Goal: Task Accomplishment & Management: Use online tool/utility

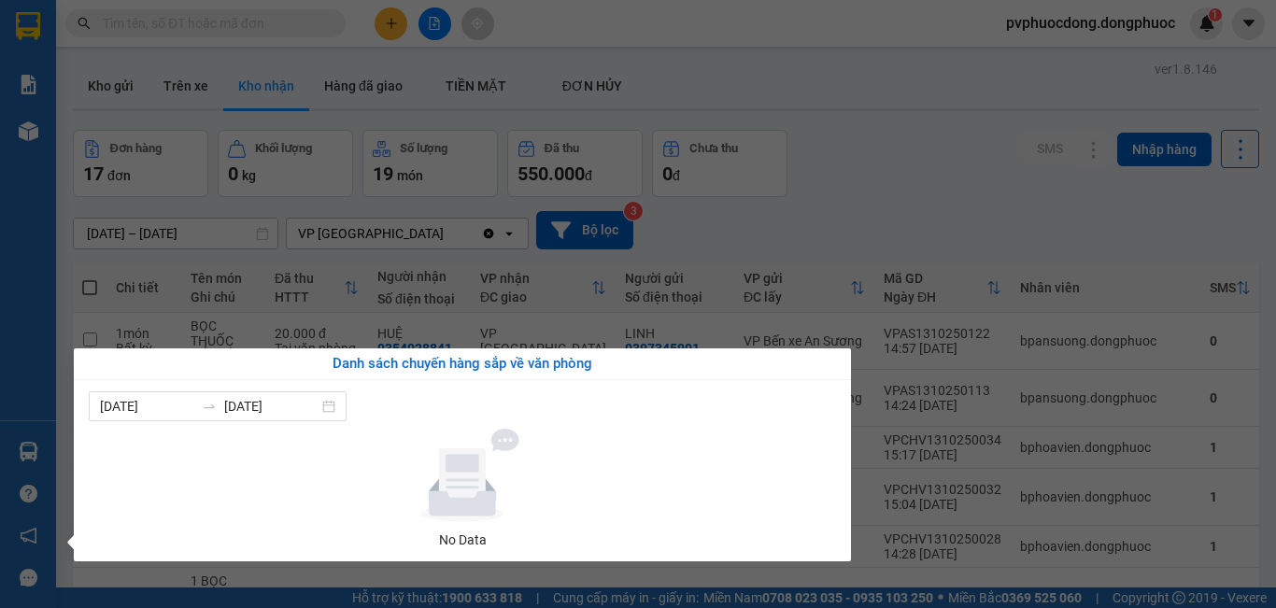
click at [959, 231] on section "Kết quả tìm kiếm ( 0 ) Bộ lọc No Data pvphuocdong.dongphuoc 1 Báo cáo Mẫu 1: Bá…" at bounding box center [638, 304] width 1276 height 608
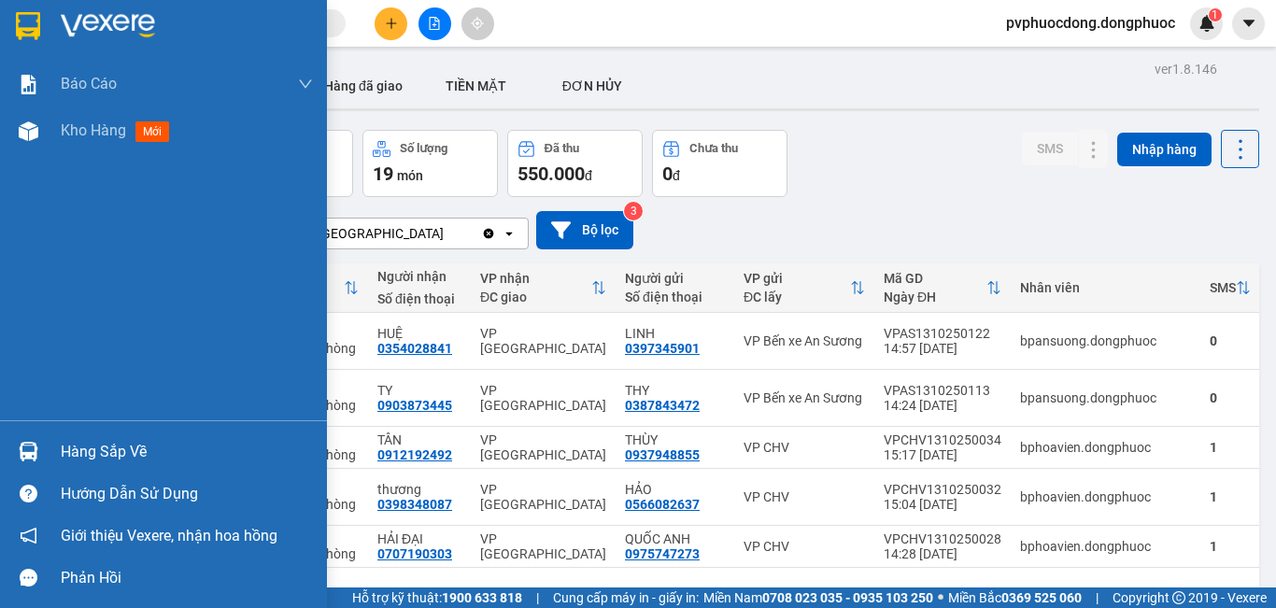
click at [94, 445] on div "Hàng sắp về" at bounding box center [187, 452] width 252 height 28
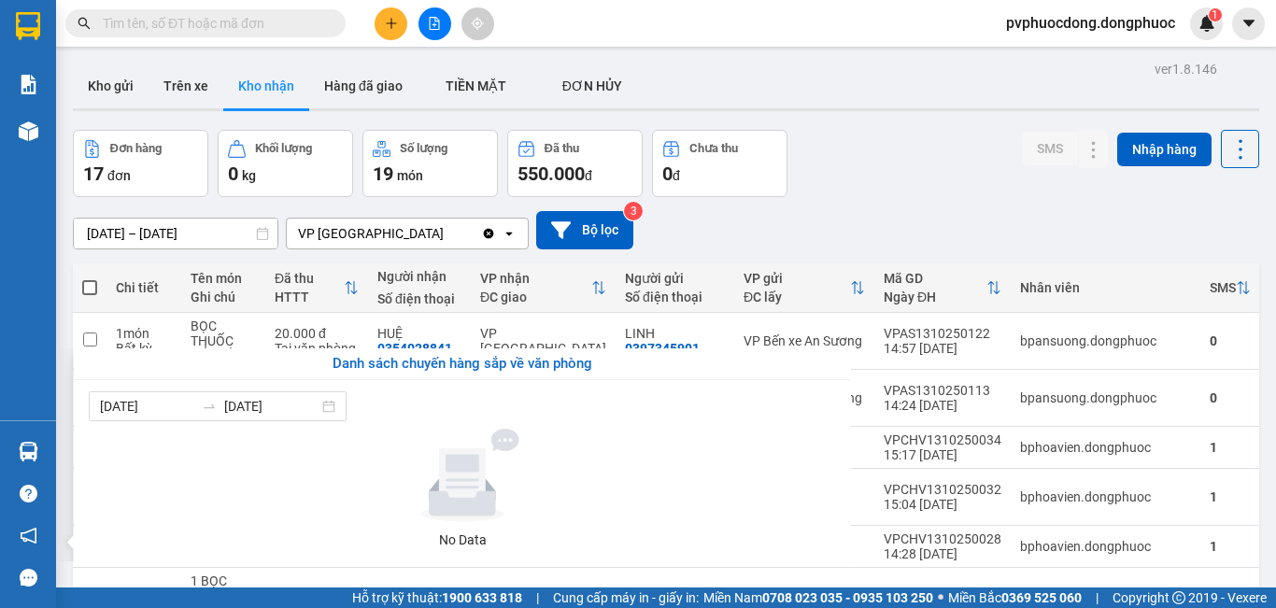
click at [1030, 202] on section "Kết quả tìm kiếm ( 0 ) Bộ lọc No Data pvphuocdong.dongphuoc 1 Báo cáo Mẫu 1: Bá…" at bounding box center [638, 304] width 1276 height 608
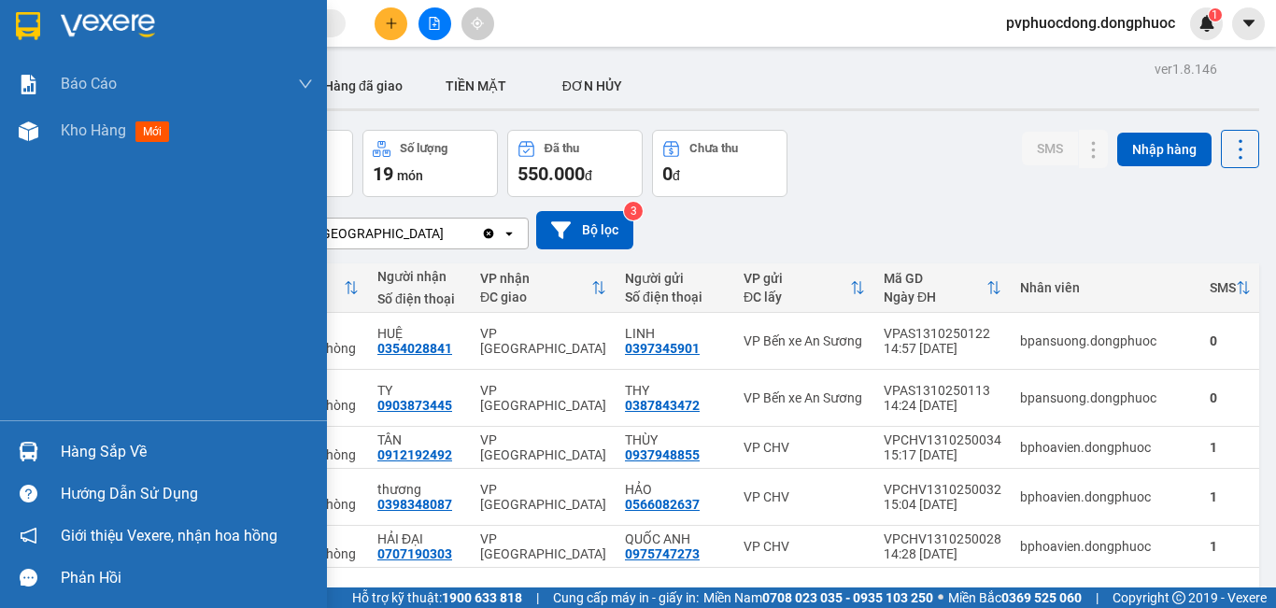
click at [106, 446] on div "Hàng sắp về" at bounding box center [187, 452] width 252 height 28
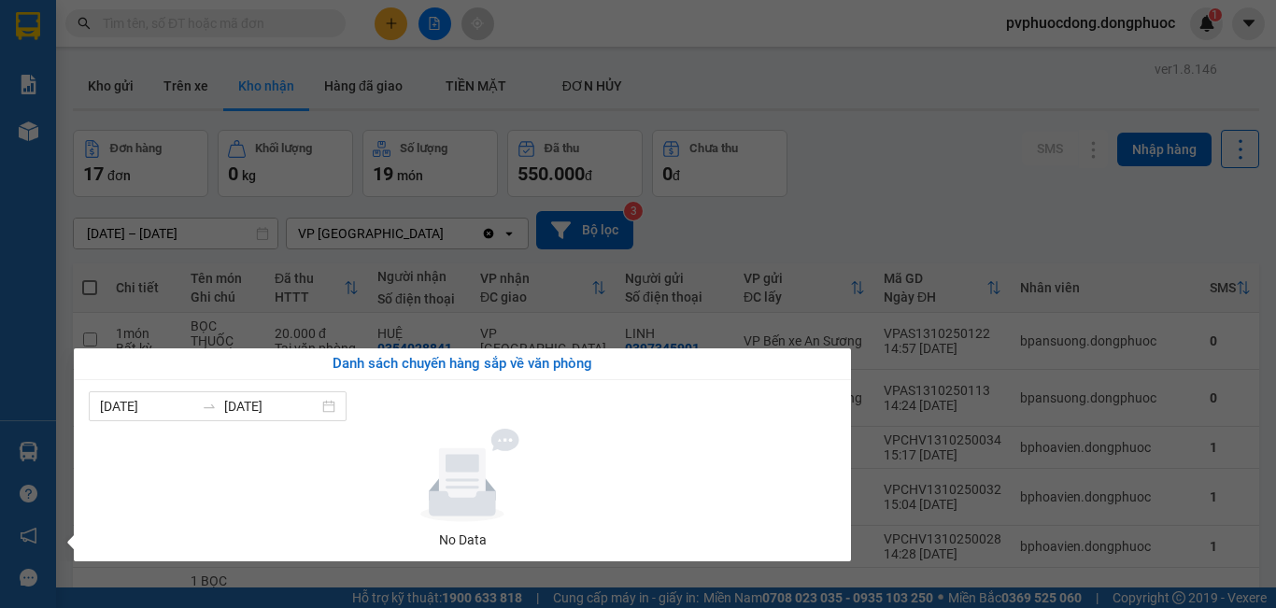
click at [928, 175] on section "Kết quả tìm kiếm ( 0 ) Bộ lọc No Data pvphuocdong.dongphuoc 1 Báo cáo Mẫu 1: Bá…" at bounding box center [638, 304] width 1276 height 608
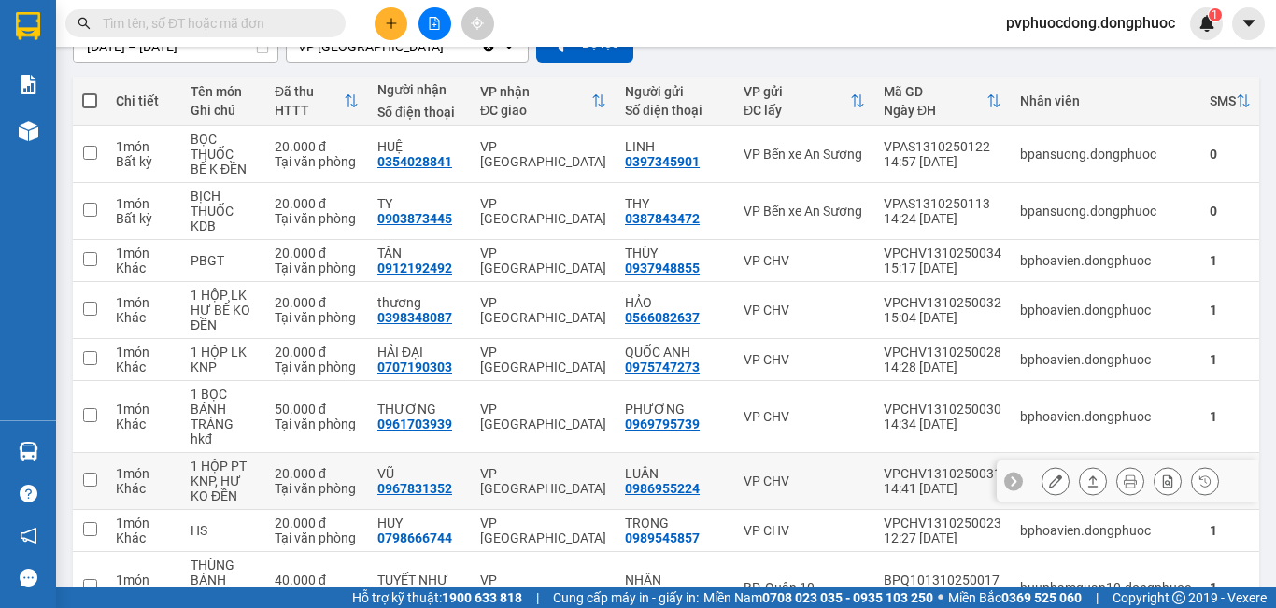
scroll to position [280, 0]
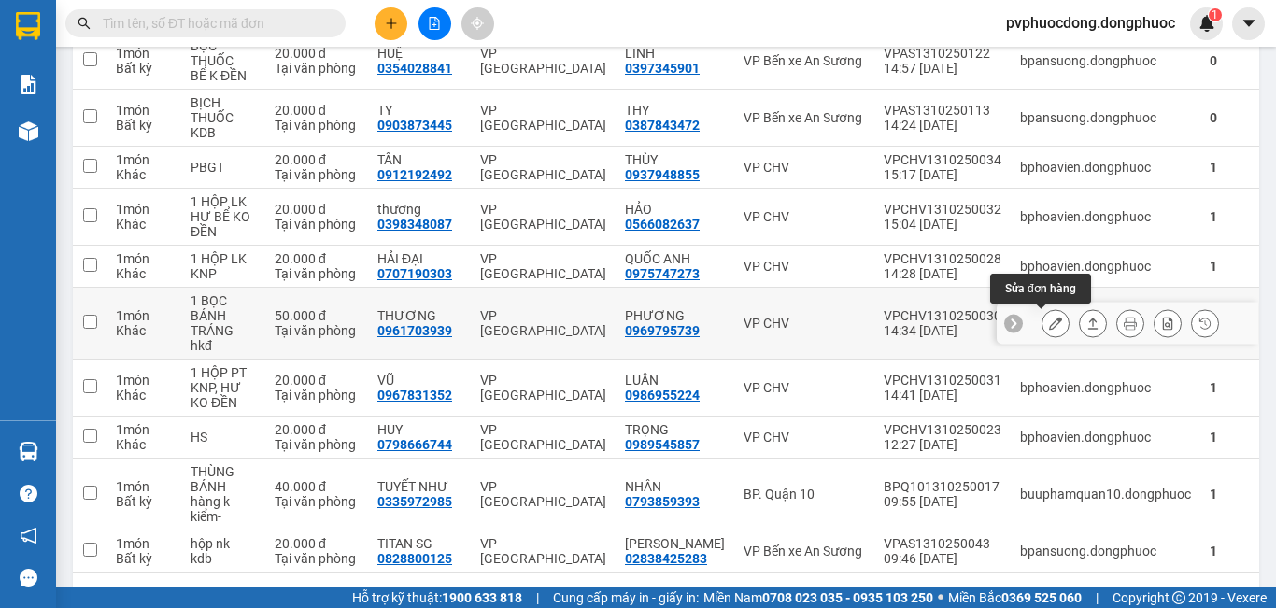
click at [1042, 328] on button at bounding box center [1055, 323] width 26 height 33
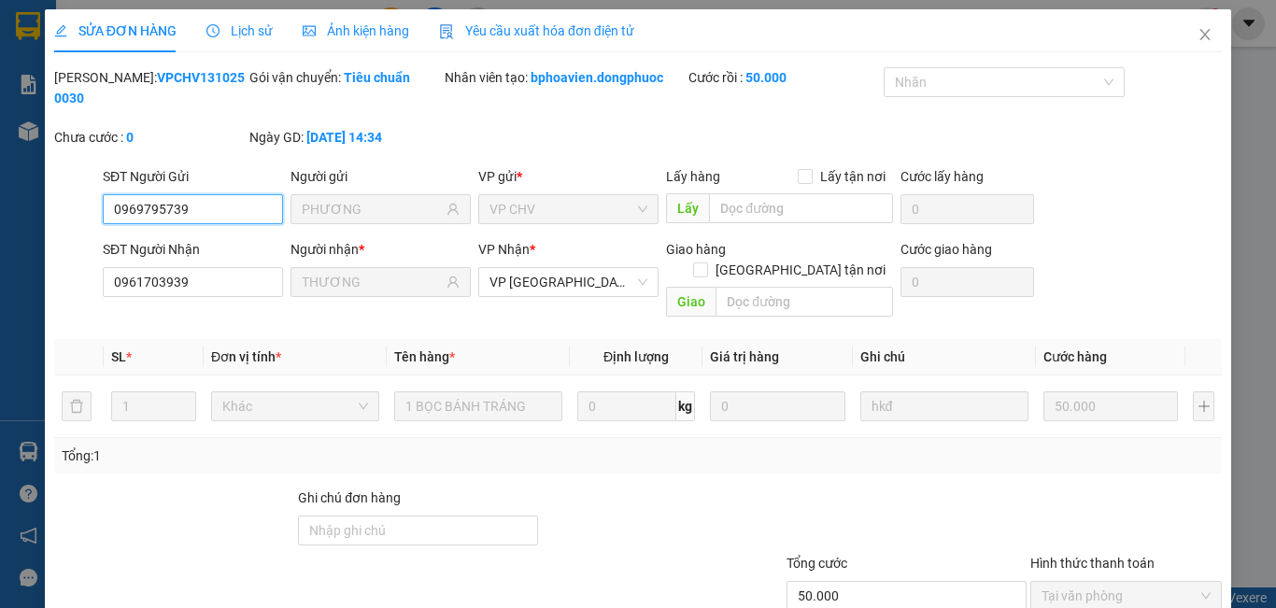
type input "0969795739"
type input "PHƯƠNG"
type input "0961703939"
type input "THƯƠNG"
type input "50.000"
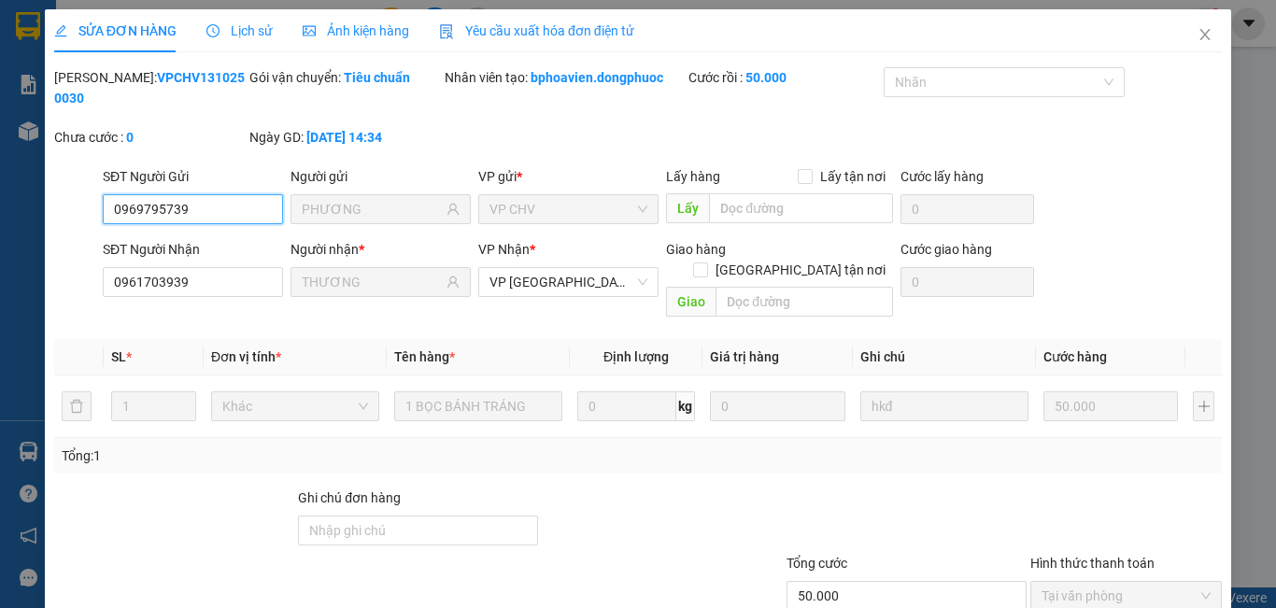
scroll to position [87, 0]
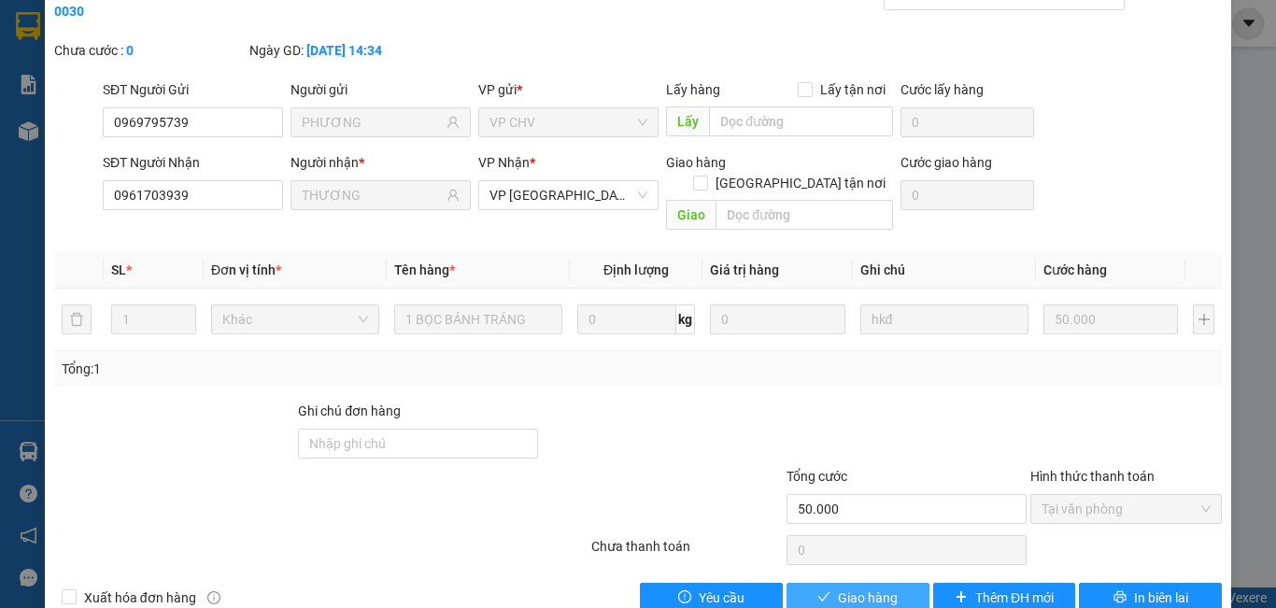
click at [817, 590] on icon "check" at bounding box center [823, 596] width 13 height 13
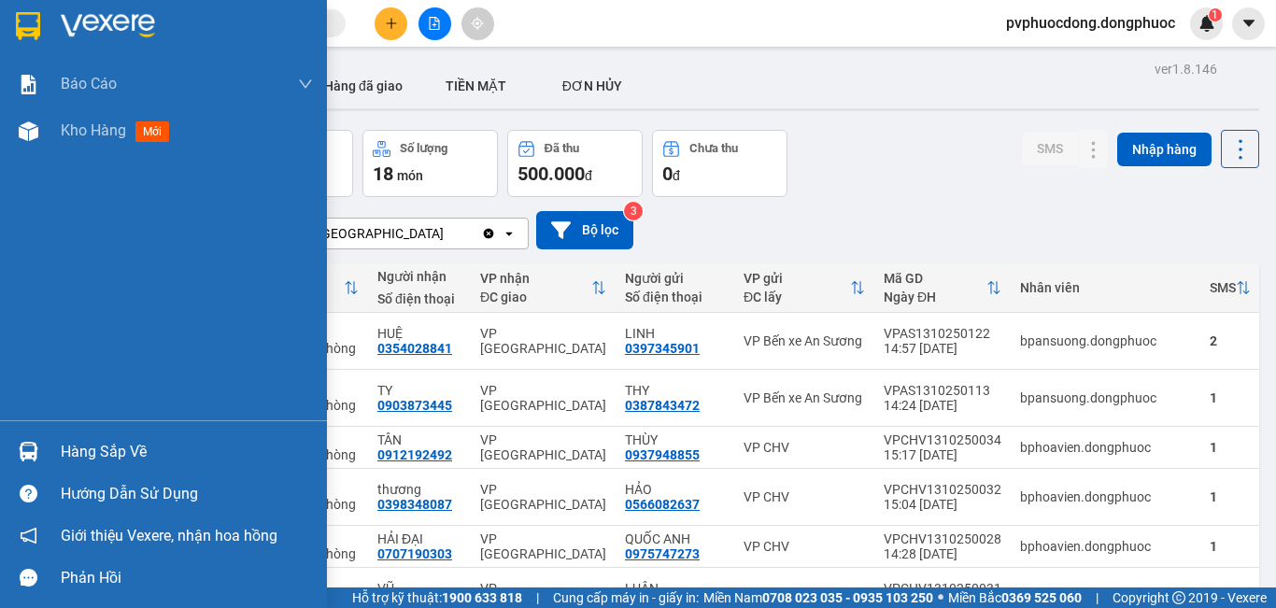
click at [73, 449] on div "Hàng sắp về" at bounding box center [187, 452] width 252 height 28
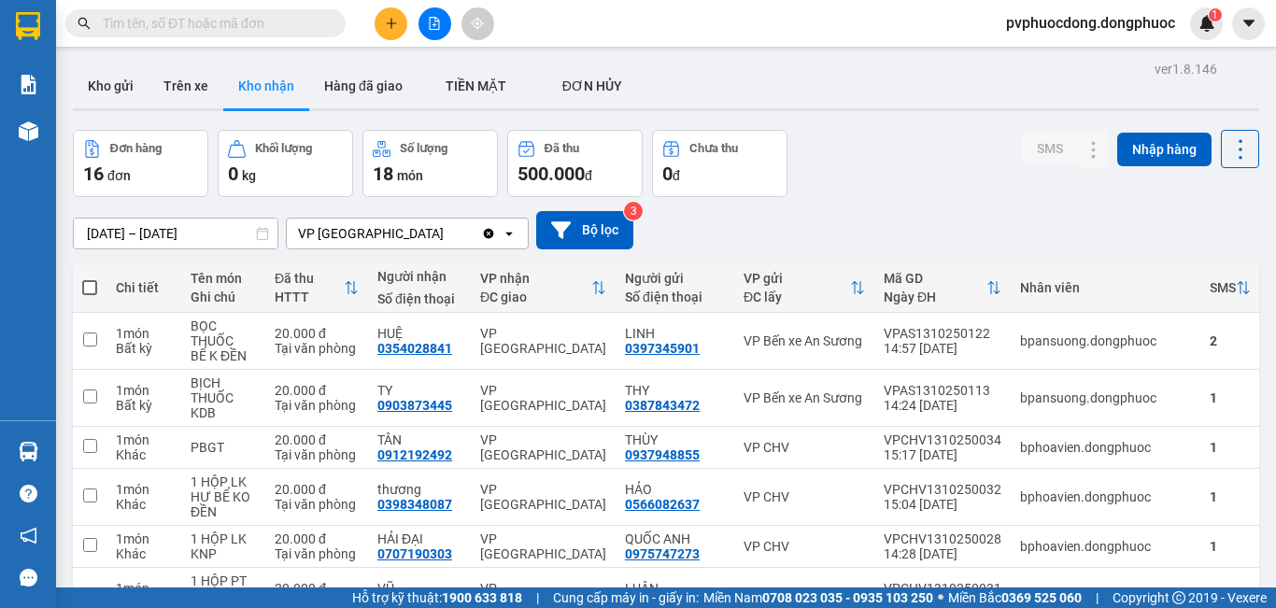
click at [904, 199] on section "Kết quả tìm kiếm ( 0 ) Bộ lọc No Data pvphuocdong.dongphuoc 1 Báo cáo Mẫu 1: Bá…" at bounding box center [638, 304] width 1276 height 608
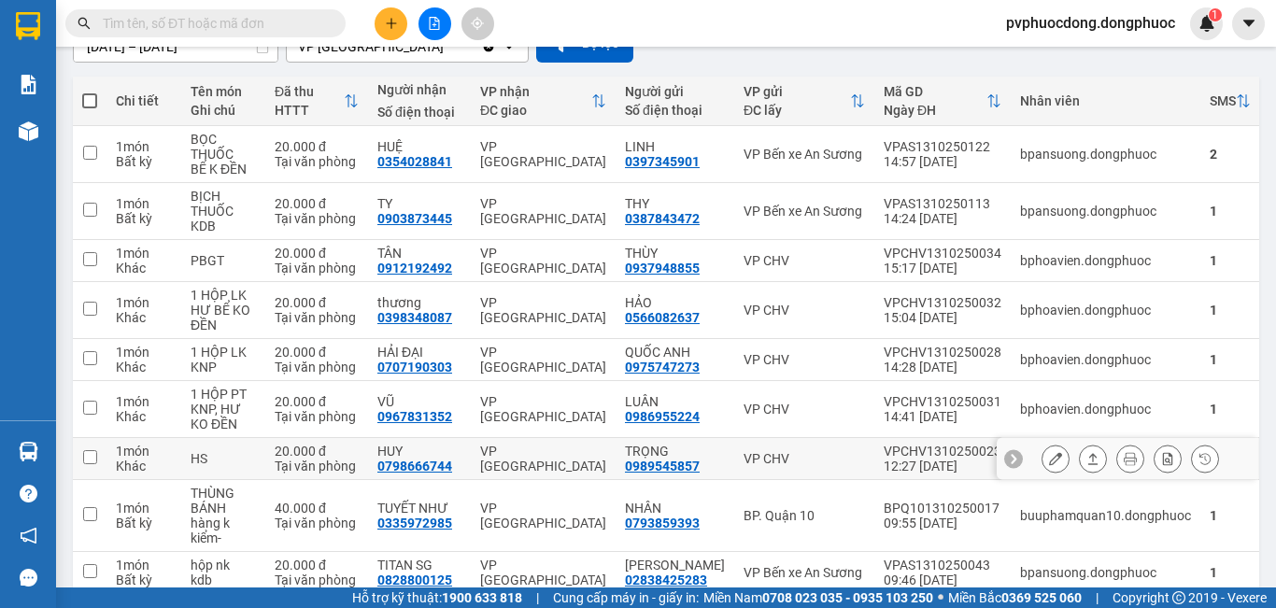
scroll to position [327, 0]
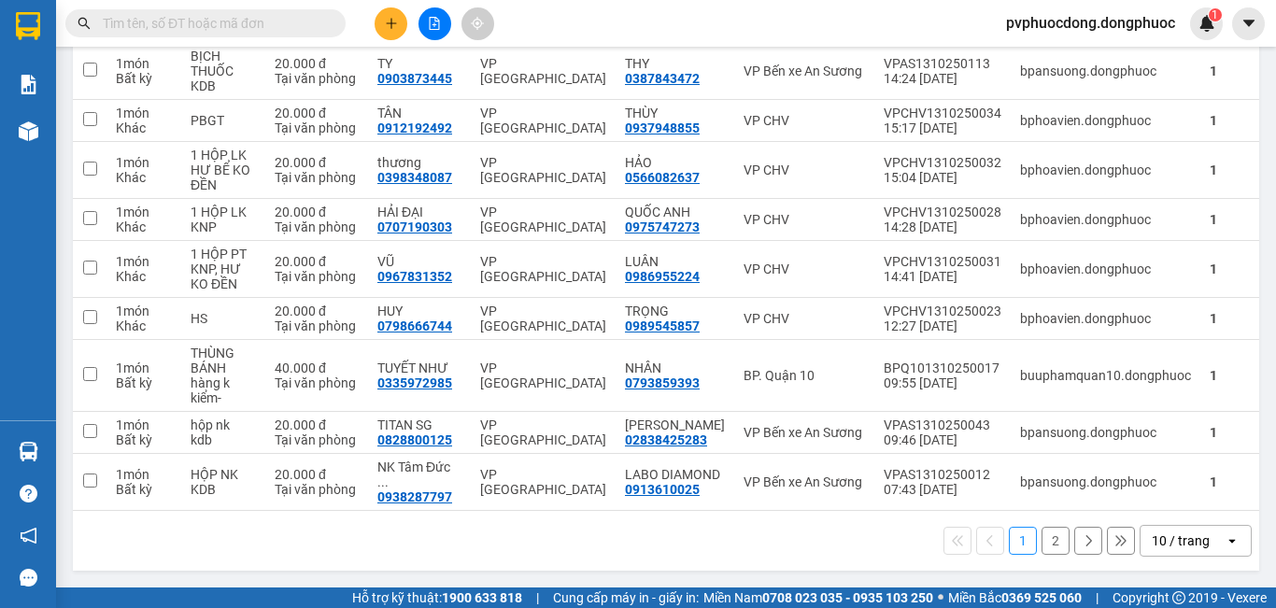
click at [219, 16] on input "text" at bounding box center [213, 23] width 220 height 21
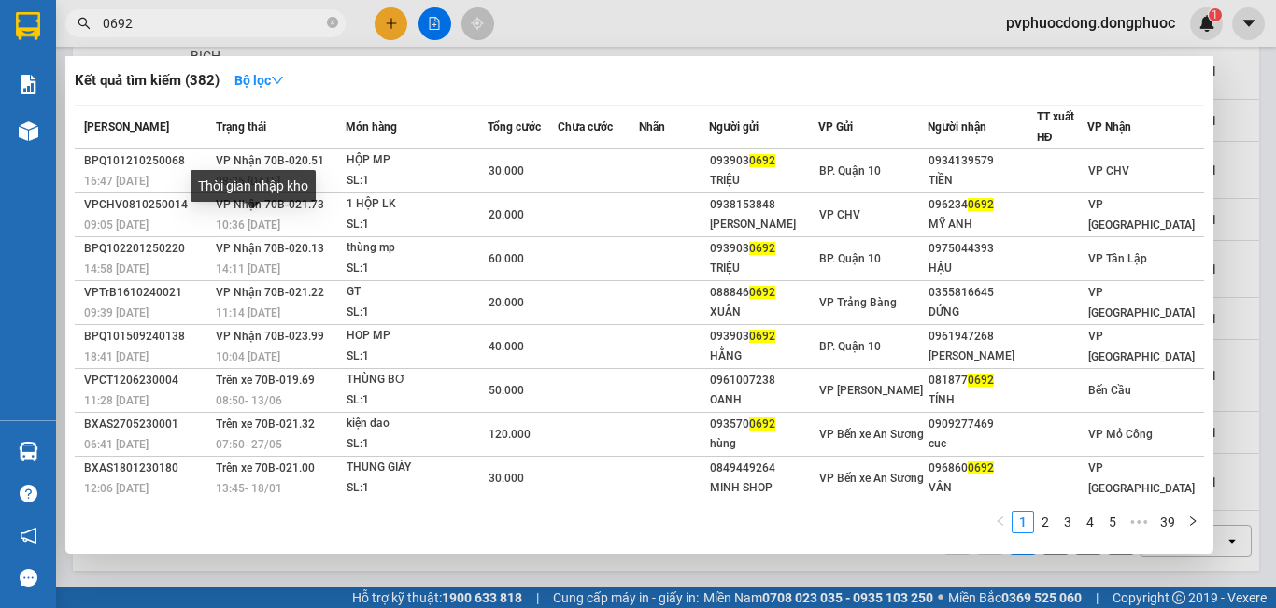
type input "0692"
click at [233, 211] on div "Thời gian nhập kho" at bounding box center [253, 192] width 125 height 45
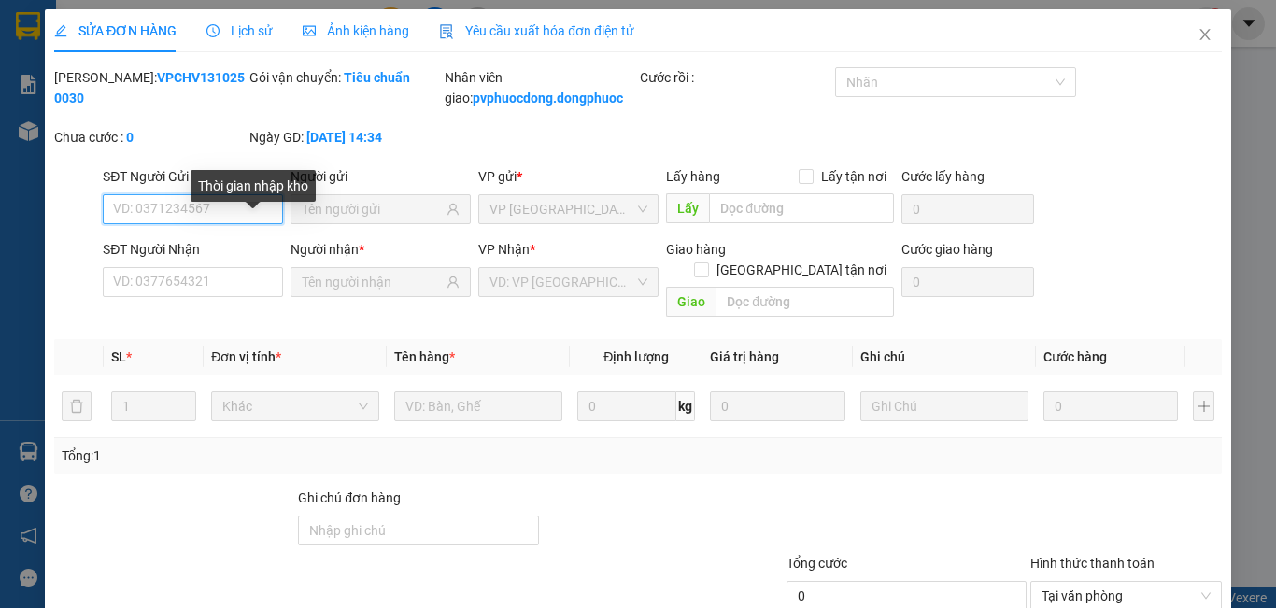
type input "0938153848"
type input "[PERSON_NAME]"
type input "0962340692"
type input "MỸ ANH"
type input "20.000"
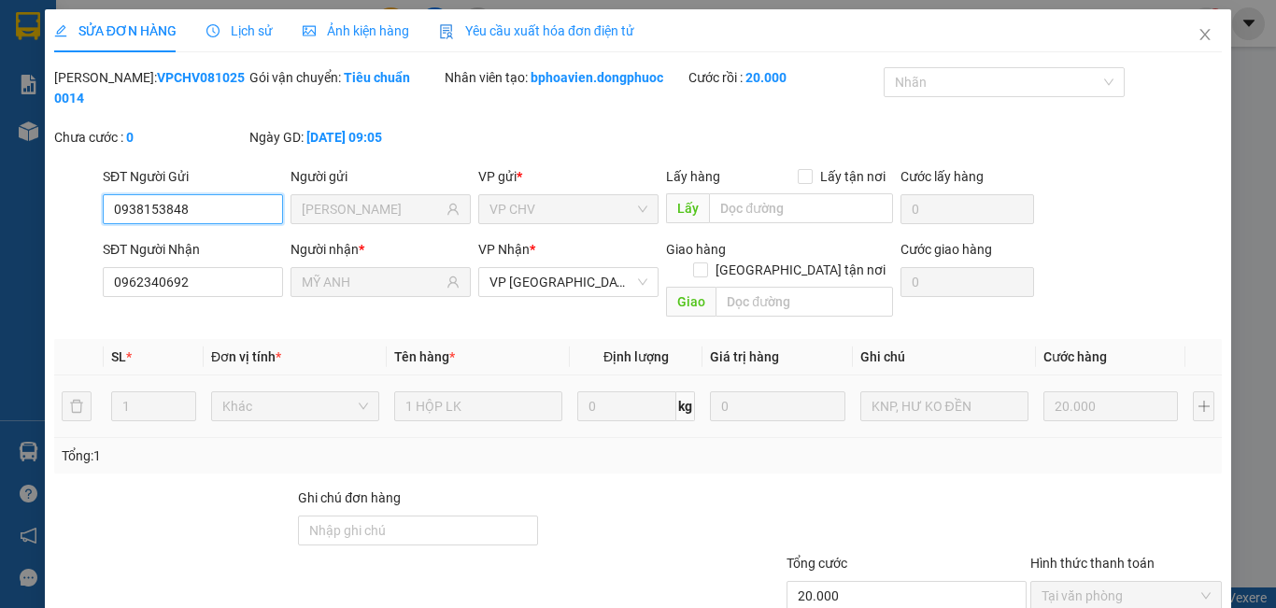
scroll to position [87, 0]
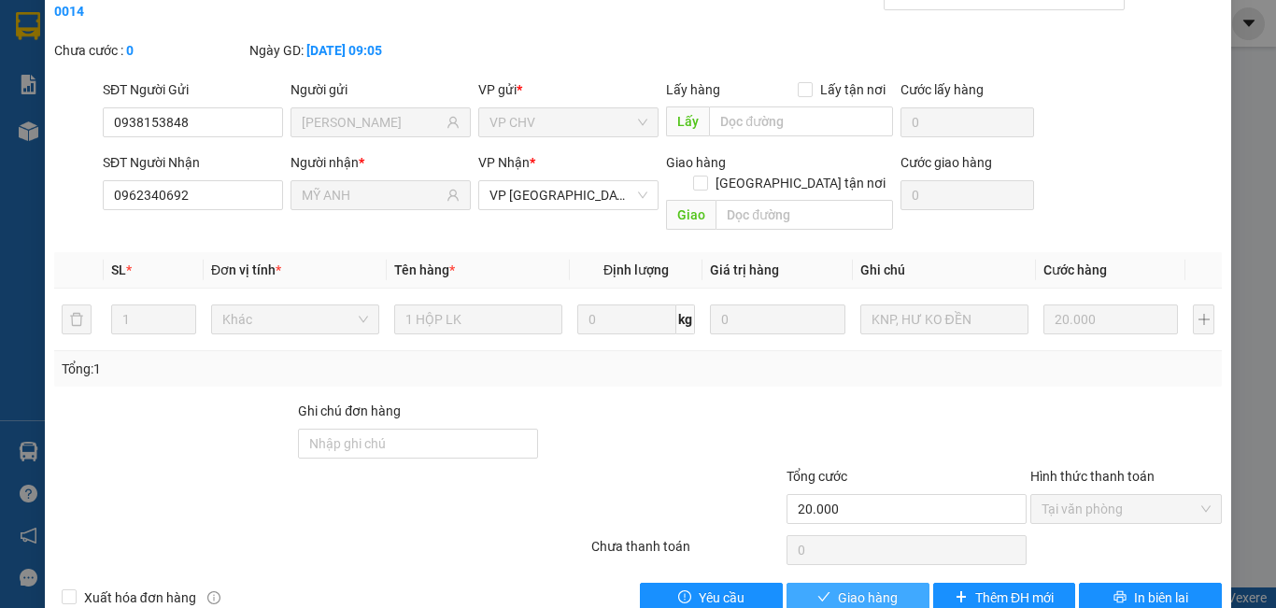
click at [845, 588] on span "Giao hàng" at bounding box center [868, 598] width 60 height 21
